Goal: Entertainment & Leisure: Consume media (video, audio)

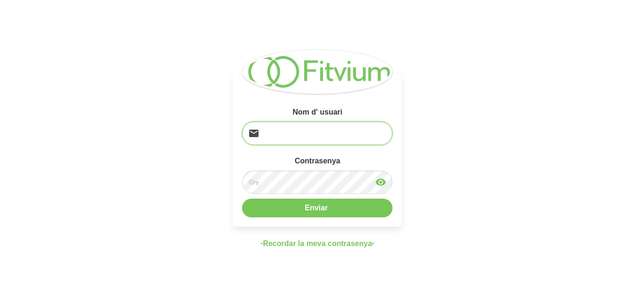
click at [311, 127] on input "email" at bounding box center [317, 133] width 150 height 23
click at [311, 127] on input "l" at bounding box center [317, 133] width 150 height 23
type input "[EMAIL_ADDRESS][DOMAIN_NAME]"
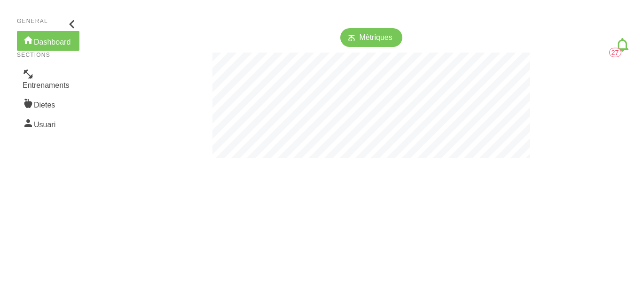
scroll to position [285, 635]
click at [49, 90] on link "Entrenaments" at bounding box center [48, 79] width 62 height 29
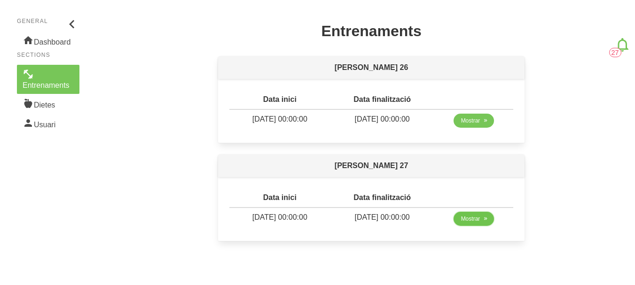
click at [480, 220] on span "Mostrar" at bounding box center [470, 219] width 19 height 8
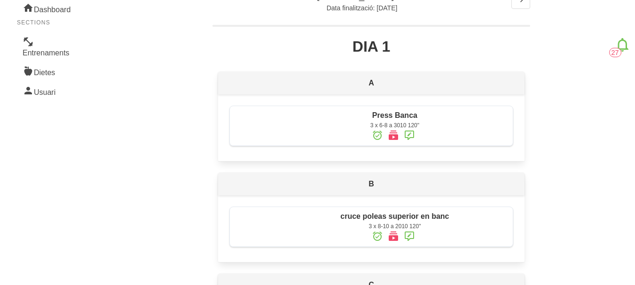
scroll to position [94, 0]
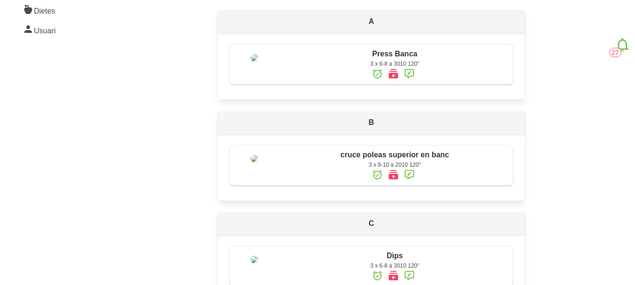
click at [392, 78] on icon at bounding box center [393, 73] width 11 height 17
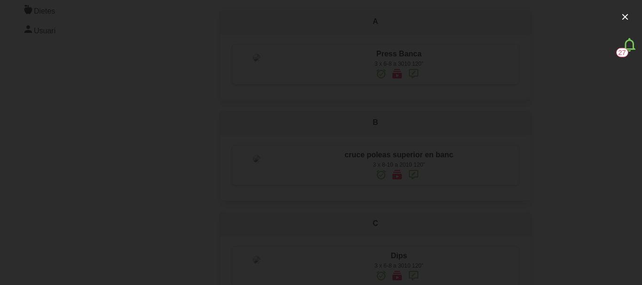
click at [12, 147] on div at bounding box center [321, 142] width 642 height 285
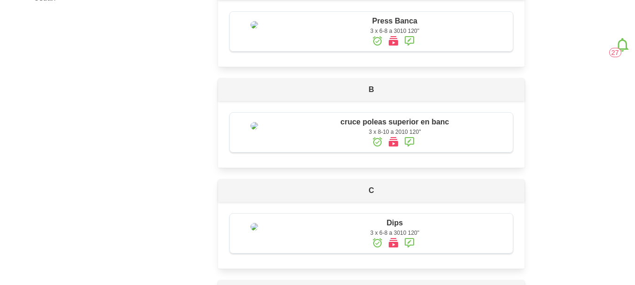
scroll to position [141, 0]
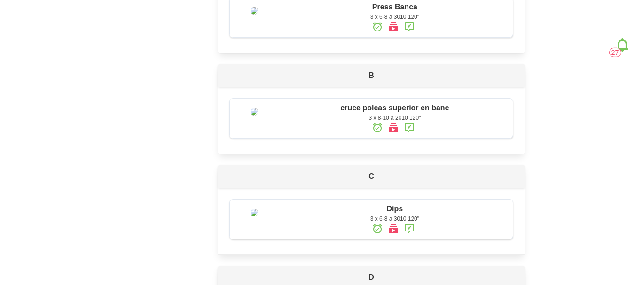
click at [398, 136] on icon at bounding box center [393, 127] width 11 height 17
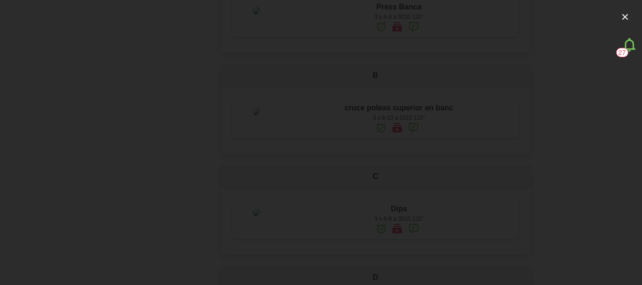
click at [13, 142] on div at bounding box center [321, 142] width 642 height 285
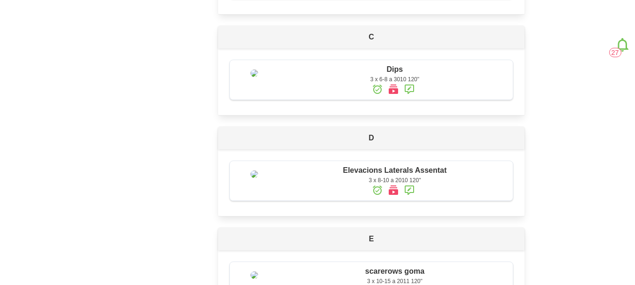
scroll to position [282, 0]
click at [391, 96] on icon at bounding box center [393, 87] width 11 height 17
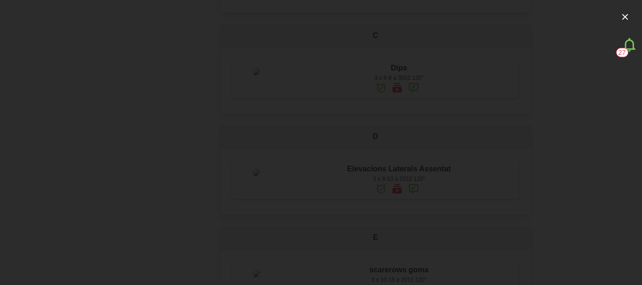
click at [514, 8] on div at bounding box center [321, 142] width 642 height 285
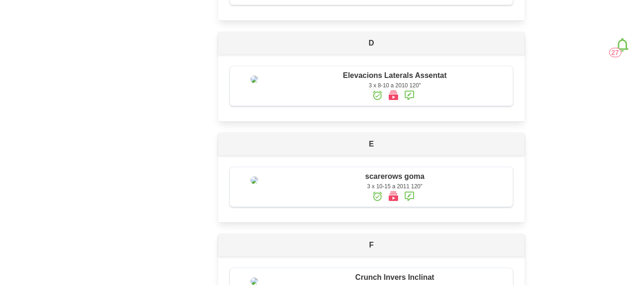
scroll to position [376, 0]
click at [391, 103] on icon at bounding box center [393, 94] width 11 height 17
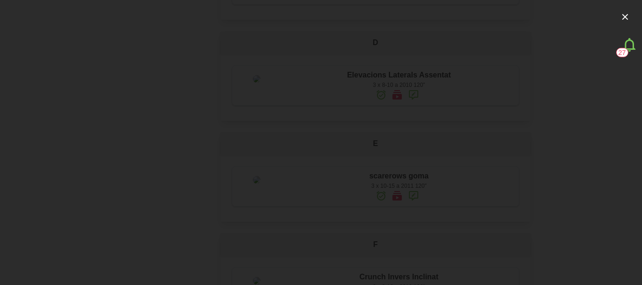
click at [35, 86] on div at bounding box center [321, 142] width 642 height 285
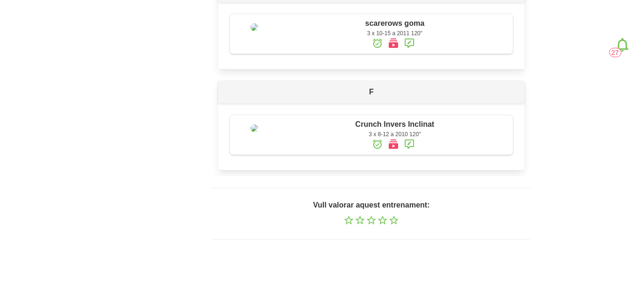
scroll to position [564, 0]
click at [395, 52] on icon at bounding box center [393, 43] width 11 height 17
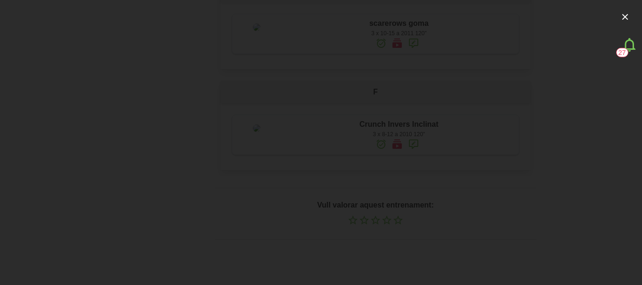
click at [20, 137] on div at bounding box center [321, 142] width 642 height 285
